Goal: Transaction & Acquisition: Purchase product/service

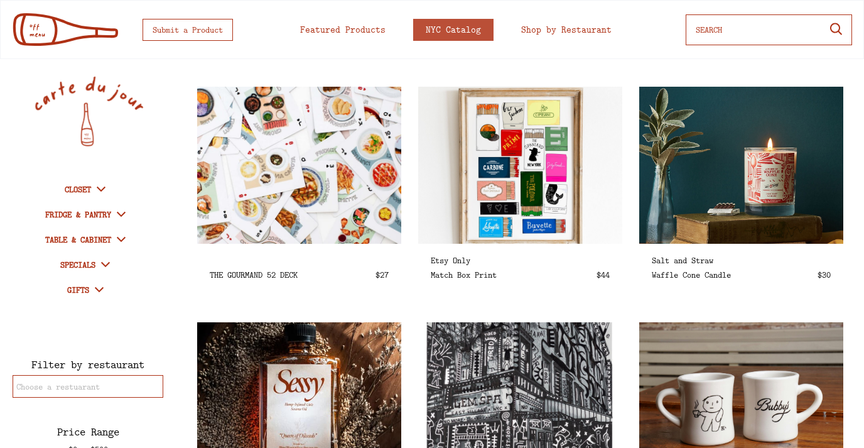
select select
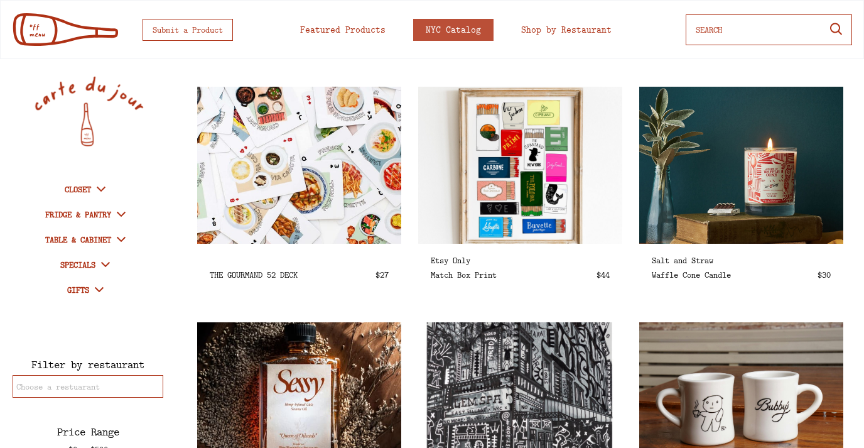
click at [291, 218] on img at bounding box center [298, 165] width 235 height 181
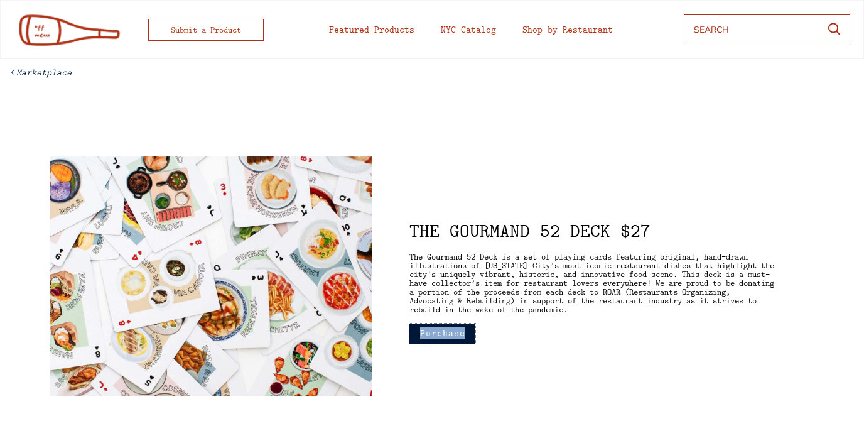
click at [436, 328] on button "Purchase" at bounding box center [442, 333] width 66 height 20
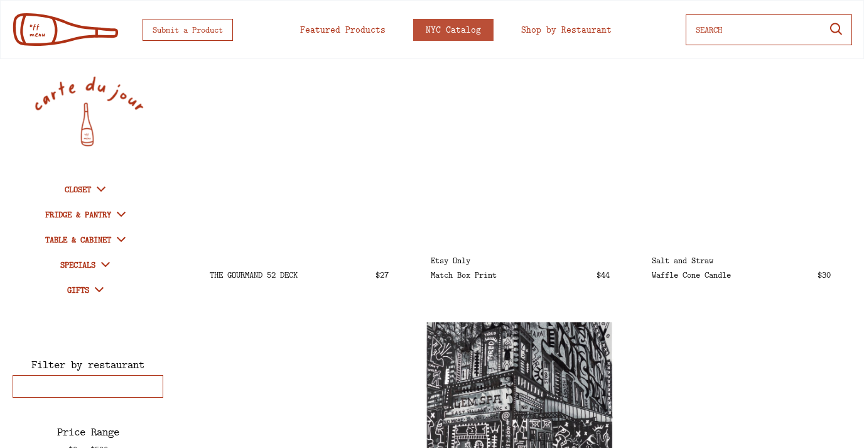
select select
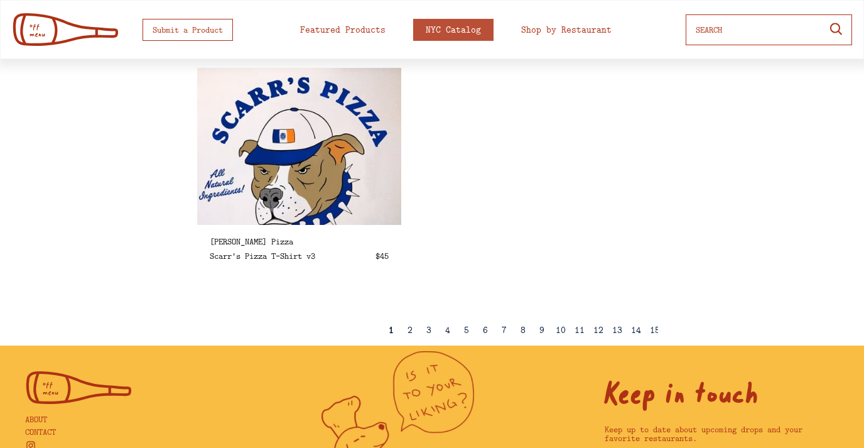
scroll to position [2139, 0]
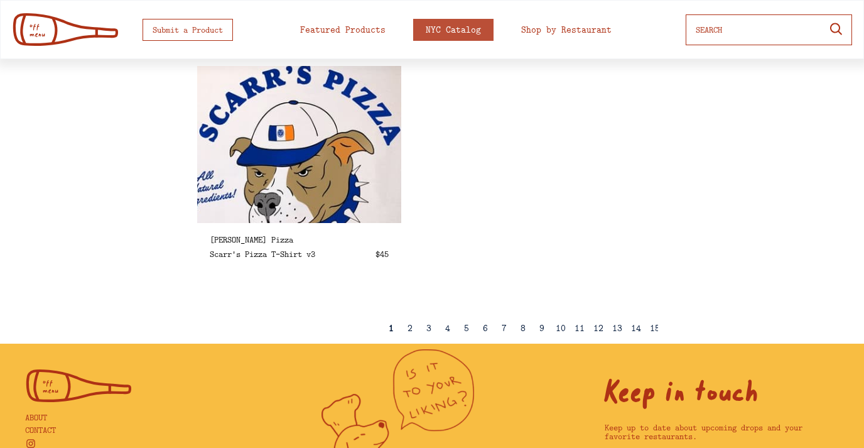
click at [361, 198] on img at bounding box center [298, 144] width 235 height 181
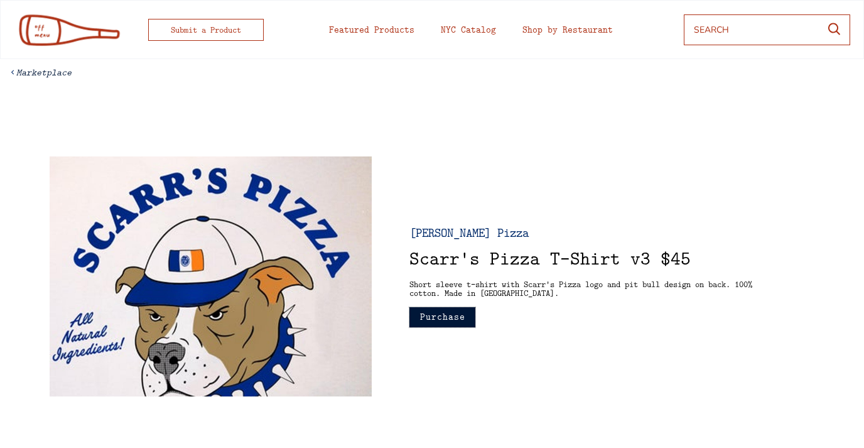
click at [447, 318] on button "Purchase" at bounding box center [442, 317] width 66 height 20
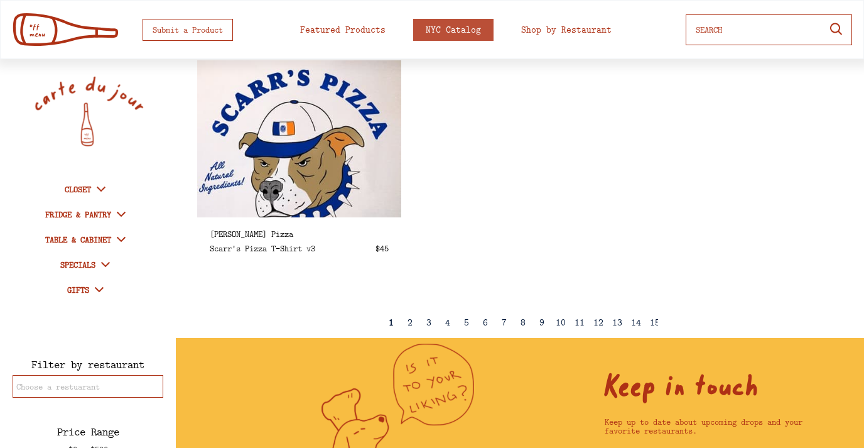
scroll to position [2203, 0]
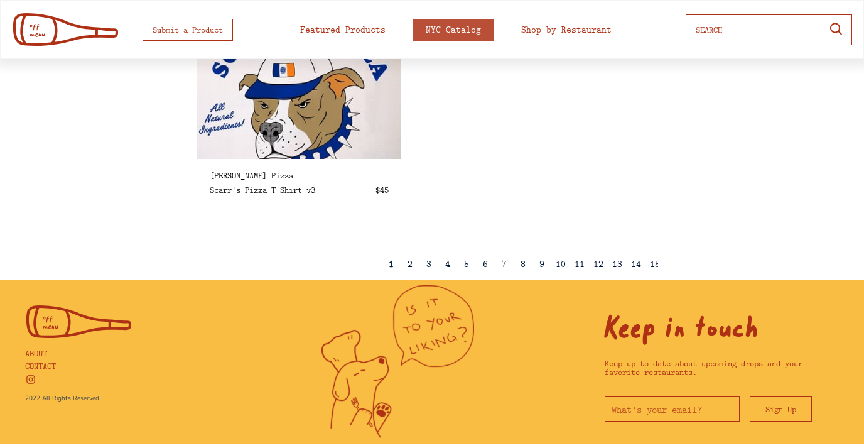
click at [407, 264] on div "2" at bounding box center [410, 264] width 19 height 31
click at [411, 265] on div "2" at bounding box center [409, 263] width 5 height 9
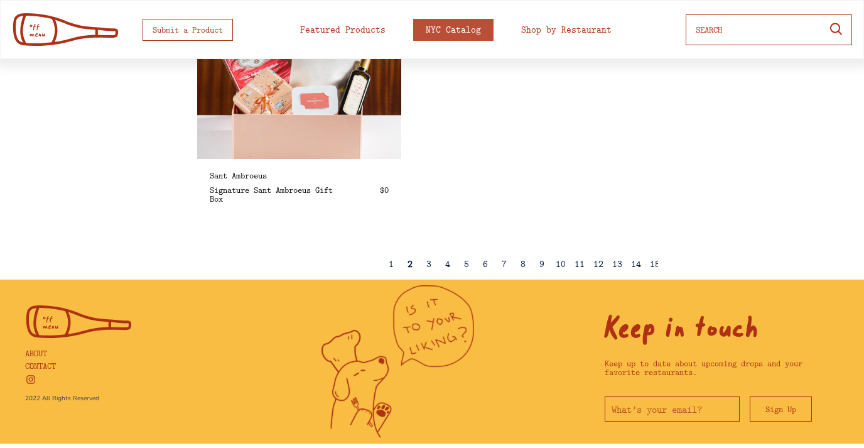
click at [426, 266] on div "3" at bounding box center [428, 263] width 5 height 9
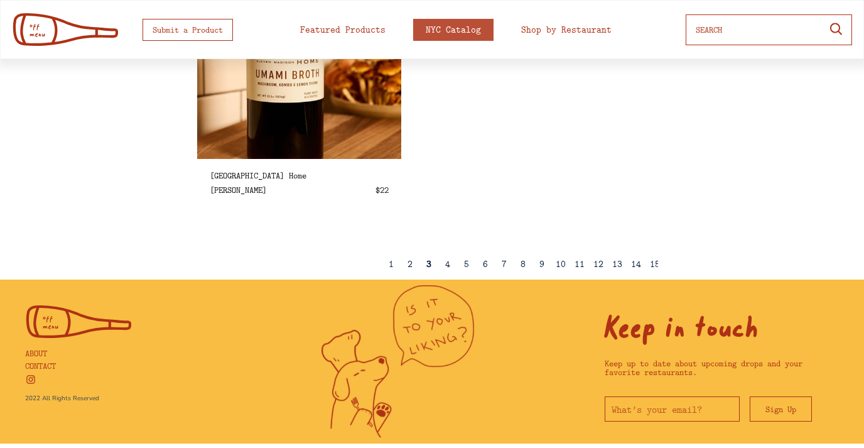
click at [449, 264] on div "4" at bounding box center [447, 263] width 5 height 9
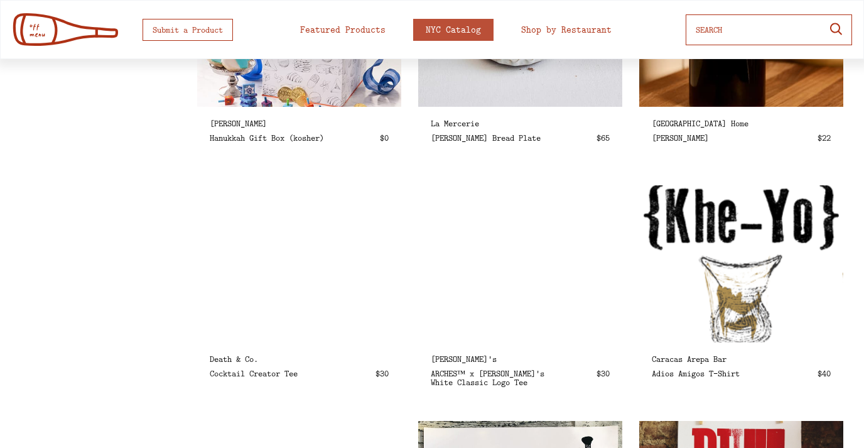
select select
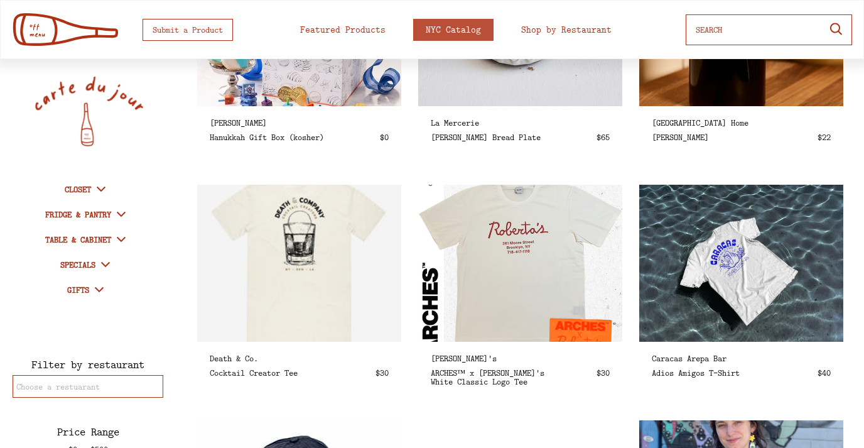
scroll to position [139, 0]
